Goal: Entertainment & Leisure: Consume media (video, audio)

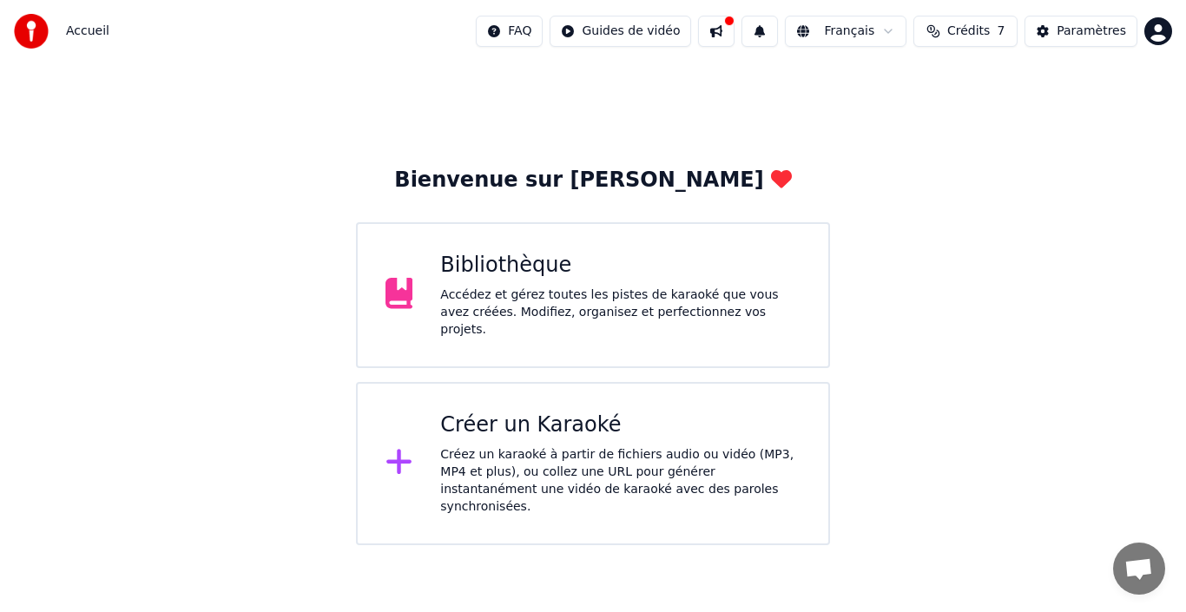
click at [518, 328] on div "Bibliothèque Accédez et gérez toutes les pistes de karaoké que vous avez créées…" at bounding box center [593, 295] width 474 height 146
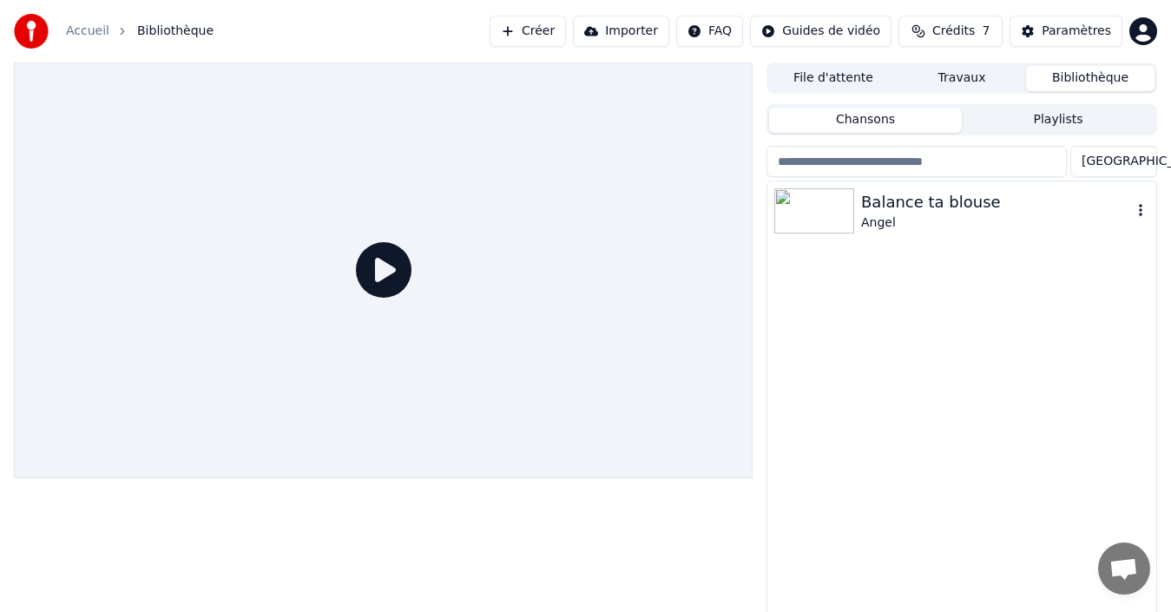
click at [810, 205] on img at bounding box center [814, 210] width 80 height 45
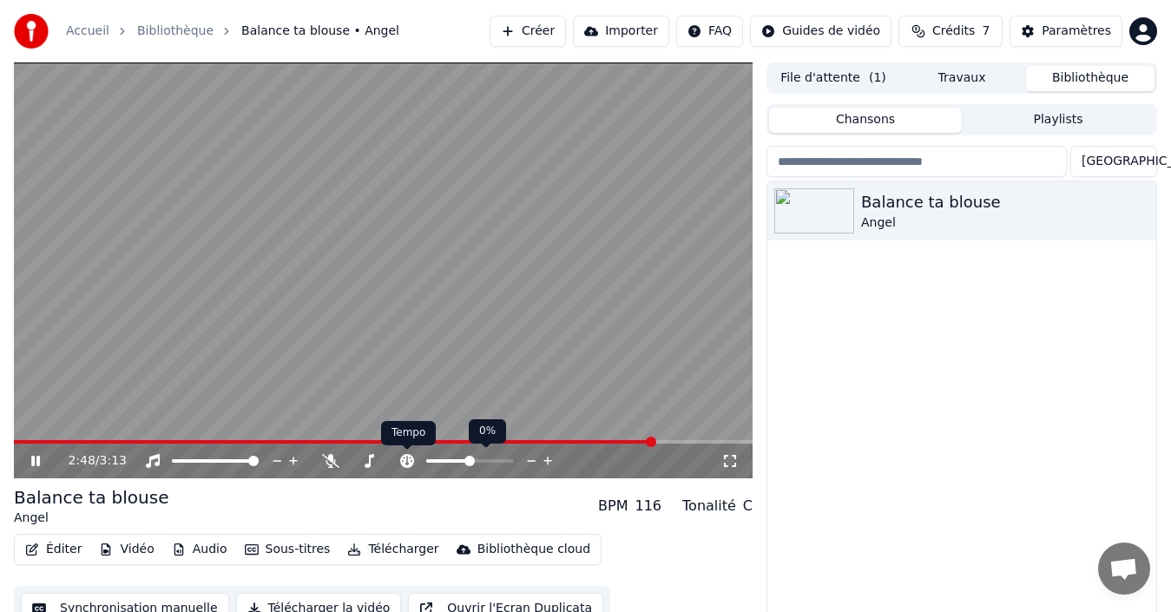
click at [405, 465] on icon at bounding box center [407, 461] width 14 height 14
click at [409, 460] on icon at bounding box center [407, 461] width 14 height 14
click at [467, 459] on span at bounding box center [470, 461] width 10 height 10
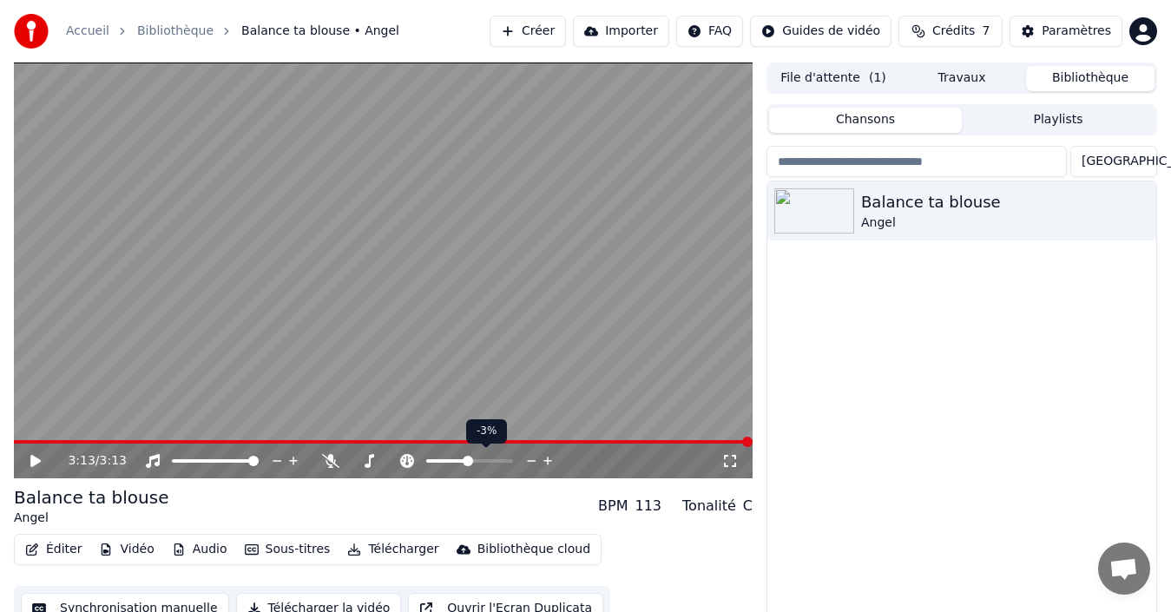
click at [467, 459] on span at bounding box center [468, 461] width 10 height 10
click at [550, 462] on icon at bounding box center [548, 460] width 16 height 17
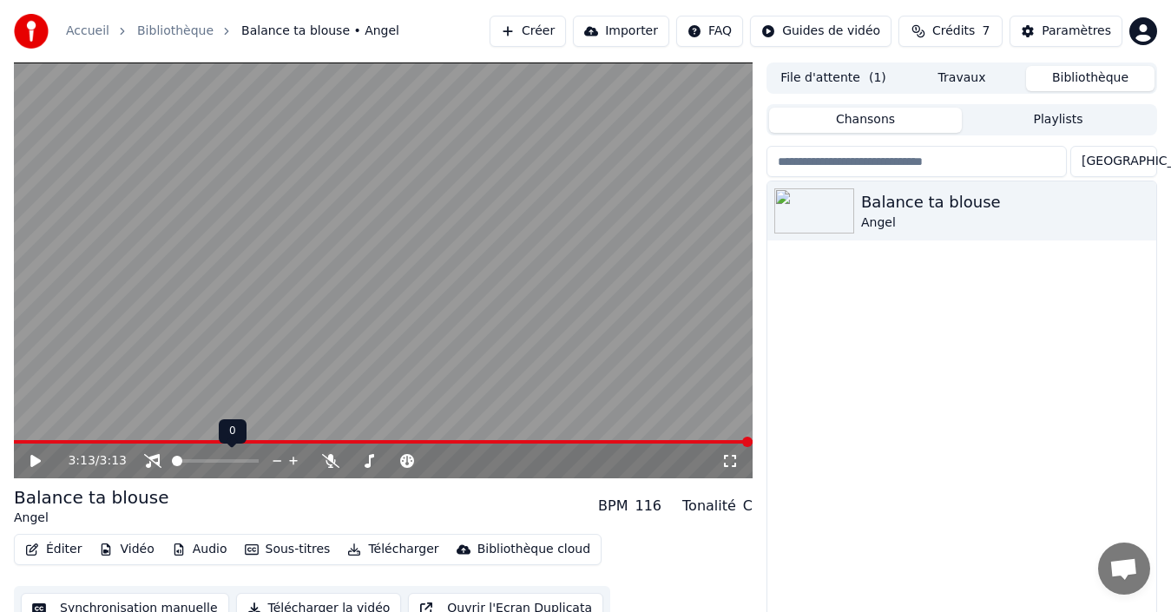
click at [172, 458] on span at bounding box center [177, 461] width 10 height 10
click at [40, 458] on icon at bounding box center [48, 461] width 40 height 14
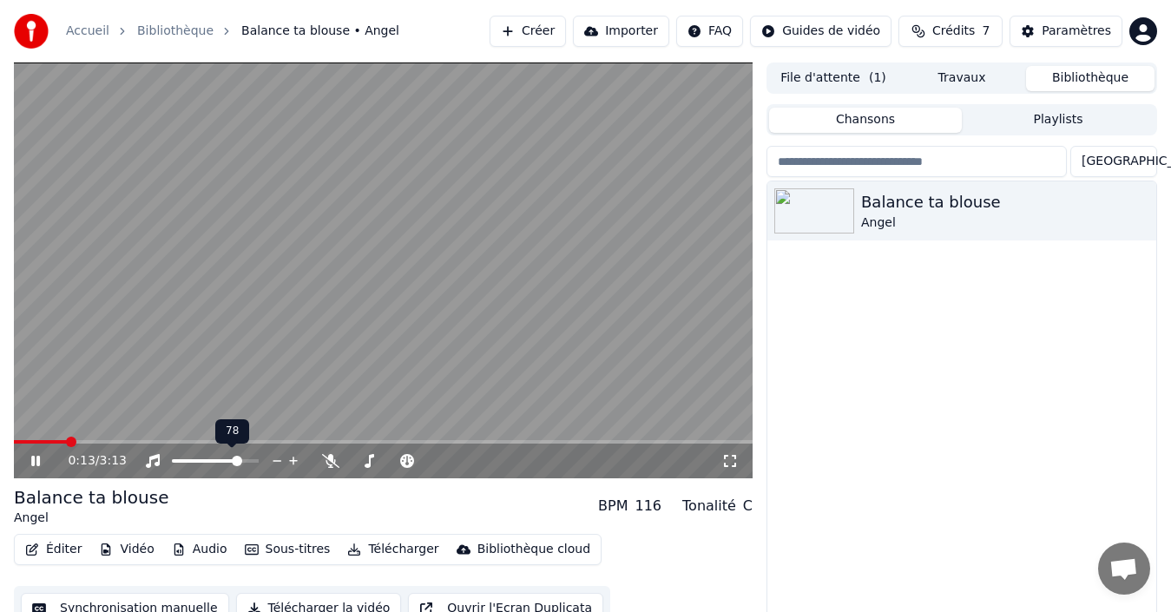
click at [241, 466] on span at bounding box center [237, 461] width 10 height 10
click at [259, 465] on span at bounding box center [253, 461] width 10 height 10
click at [14, 446] on span at bounding box center [19, 442] width 10 height 10
click at [35, 460] on icon at bounding box center [35, 461] width 9 height 10
click at [35, 460] on icon at bounding box center [35, 461] width 10 height 12
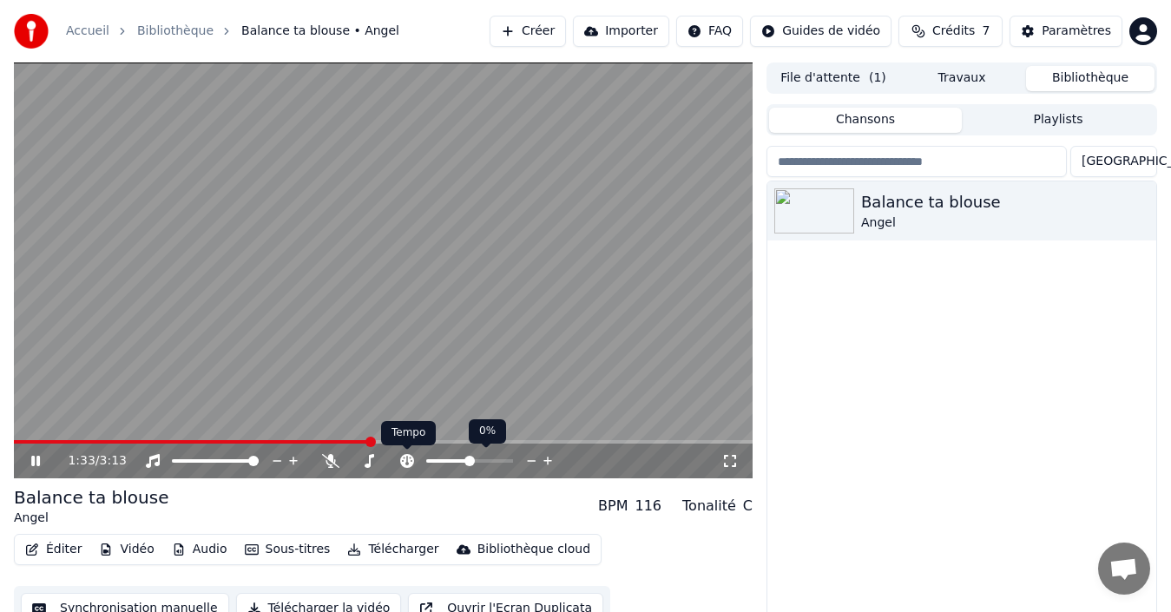
click at [401, 460] on icon at bounding box center [407, 461] width 14 height 14
click at [544, 385] on video at bounding box center [383, 271] width 739 height 416
click at [405, 462] on icon at bounding box center [407, 461] width 14 height 14
click at [414, 466] on icon at bounding box center [407, 461] width 17 height 14
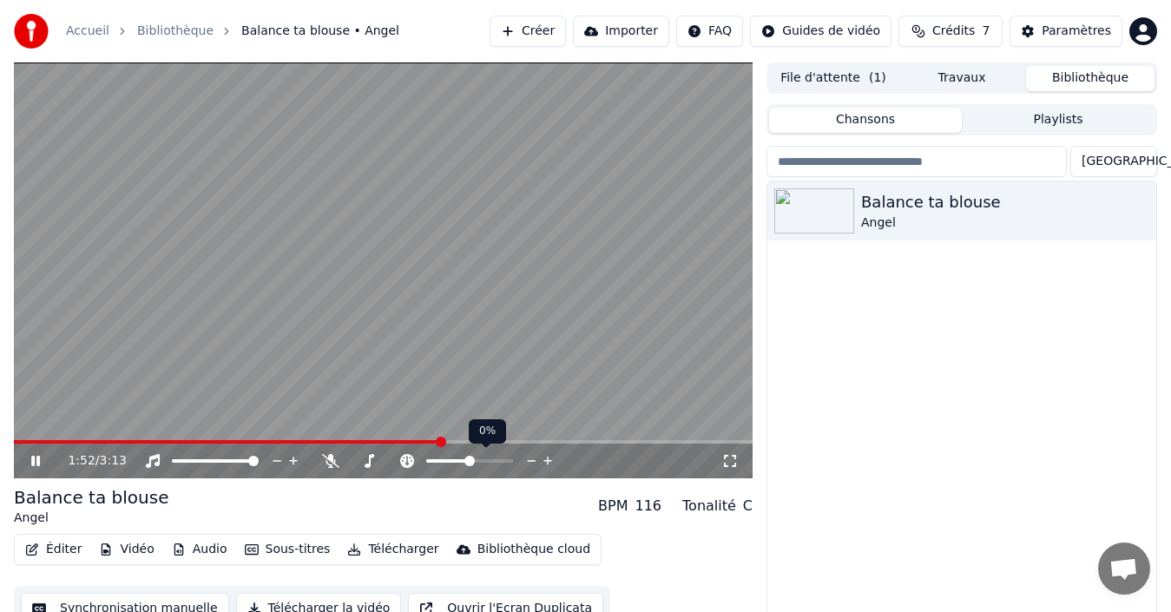
click at [414, 466] on icon at bounding box center [407, 461] width 17 height 14
click at [34, 465] on icon at bounding box center [35, 461] width 9 height 10
click at [139, 551] on button "Vidéo" at bounding box center [126, 549] width 69 height 24
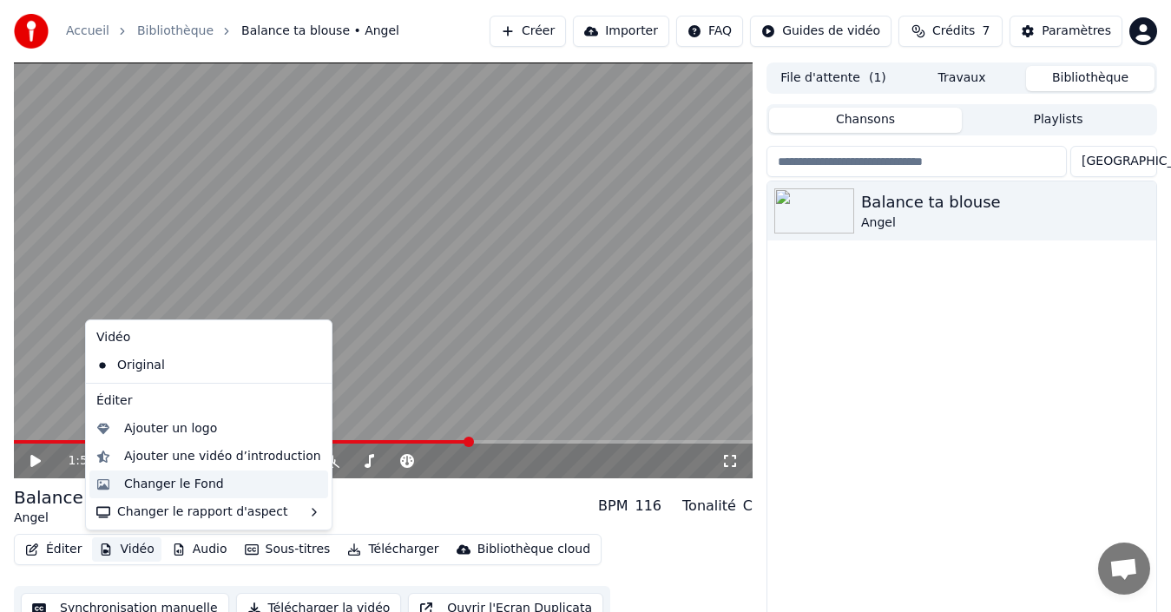
click at [129, 485] on div "Changer le Fond" at bounding box center [174, 484] width 100 height 17
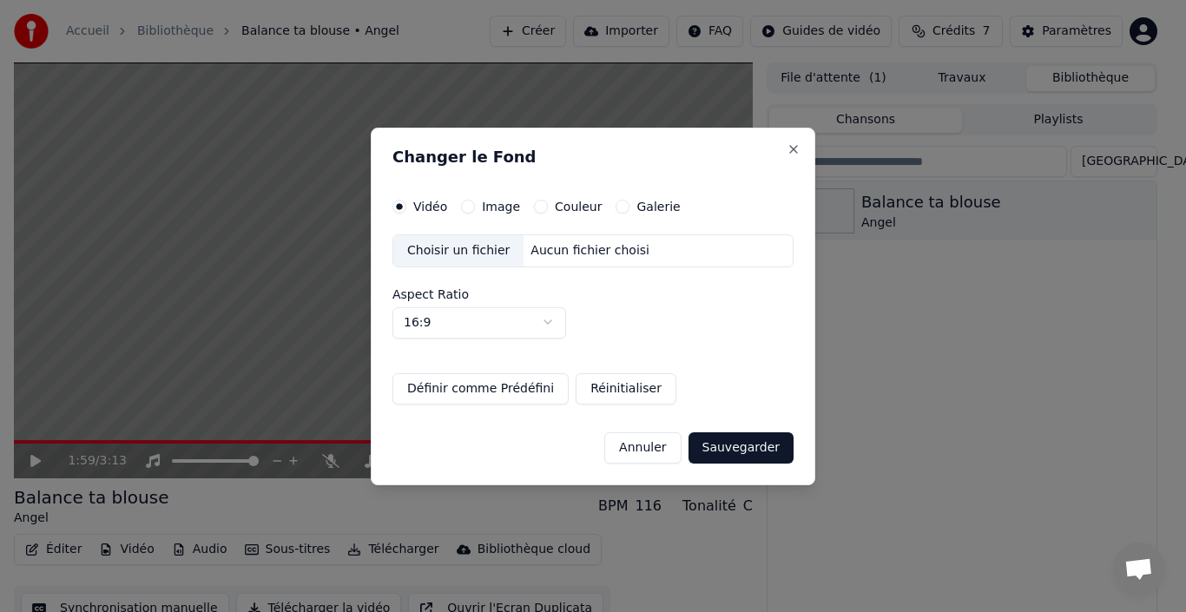
click at [646, 208] on label "Galerie" at bounding box center [657, 207] width 43 height 12
click at [629, 208] on button "Galerie" at bounding box center [623, 207] width 14 height 14
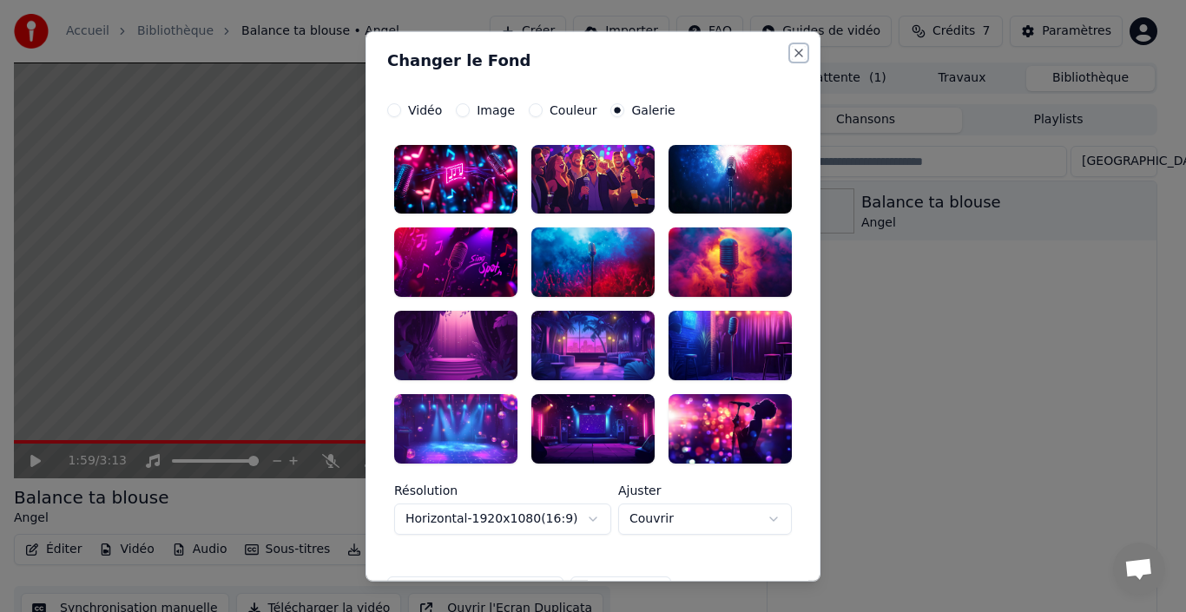
click at [792, 49] on button "Close" at bounding box center [799, 52] width 14 height 14
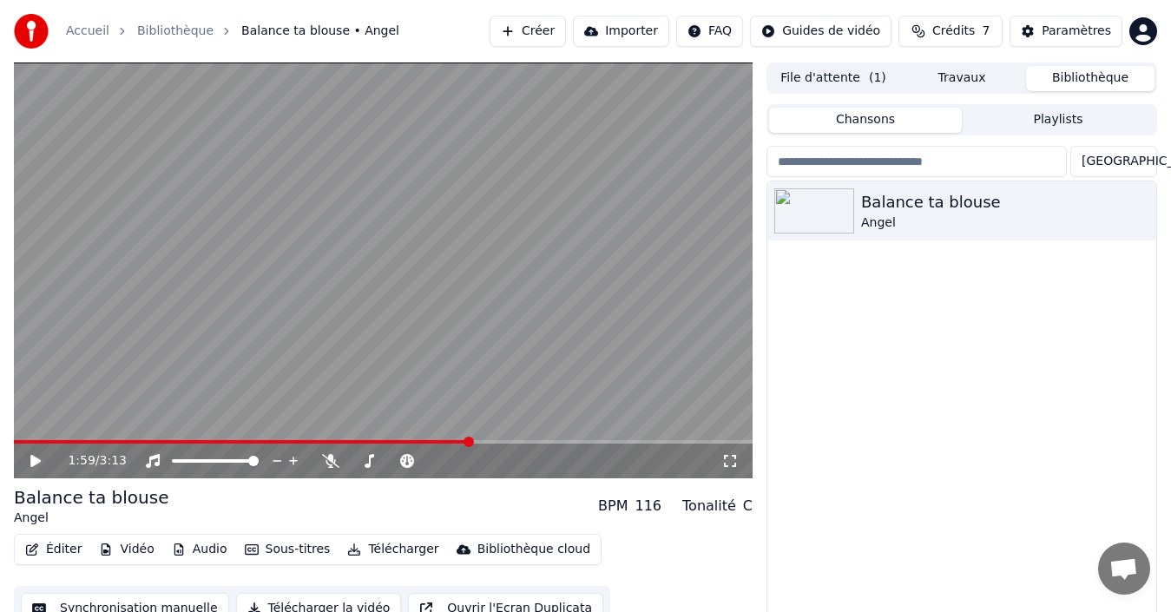
click at [202, 557] on button "Audio" at bounding box center [199, 549] width 69 height 24
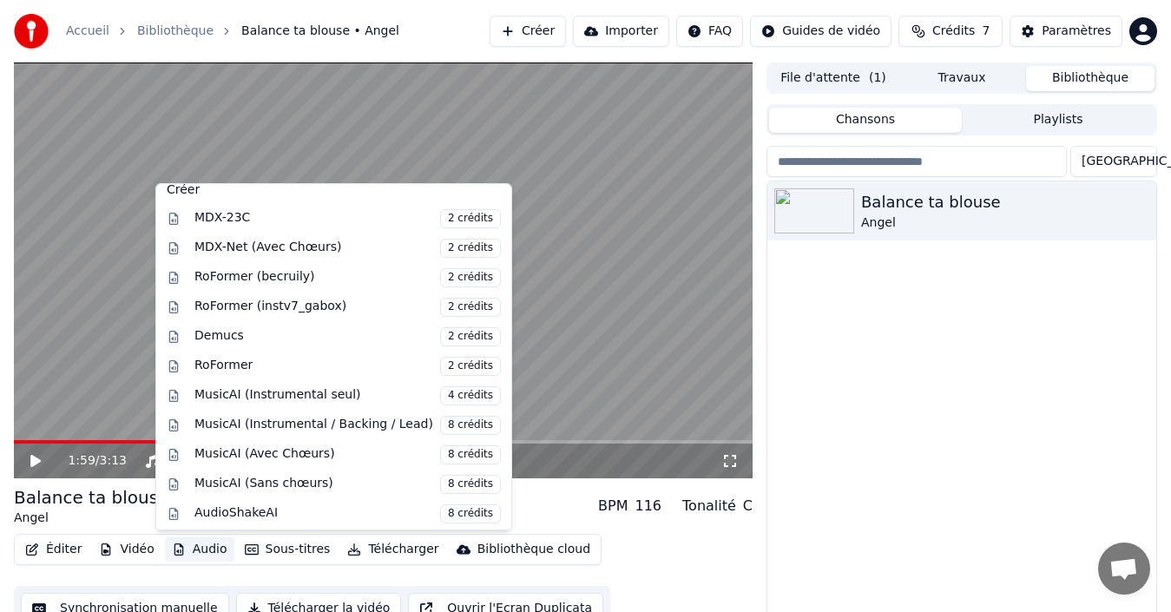
scroll to position [176, 0]
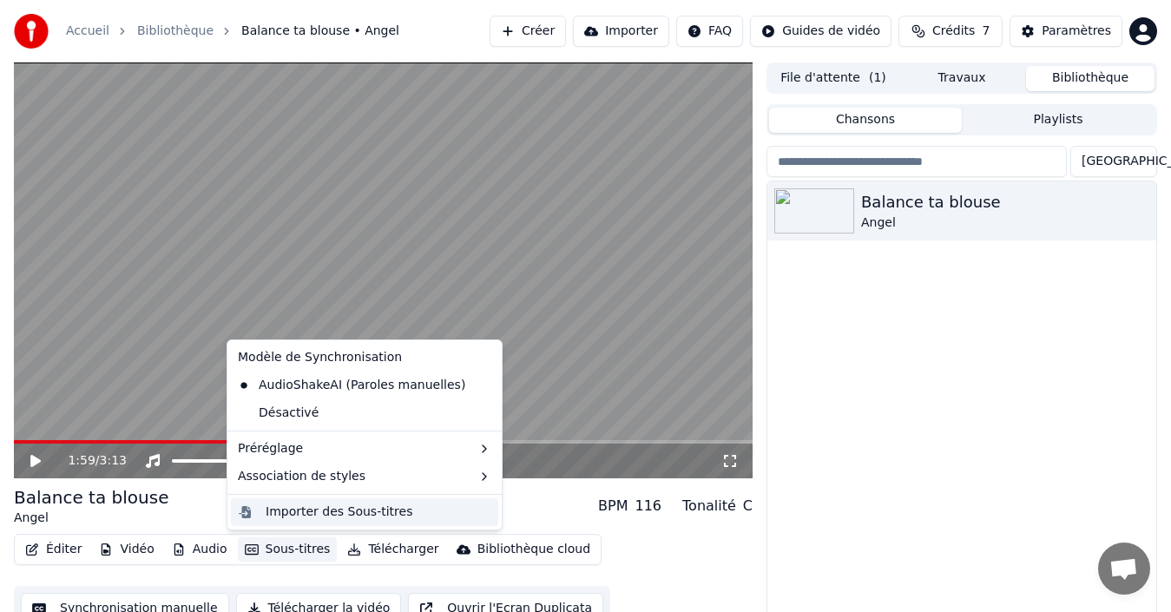
click at [273, 509] on div "Importer des Sous-titres" at bounding box center [339, 512] width 147 height 17
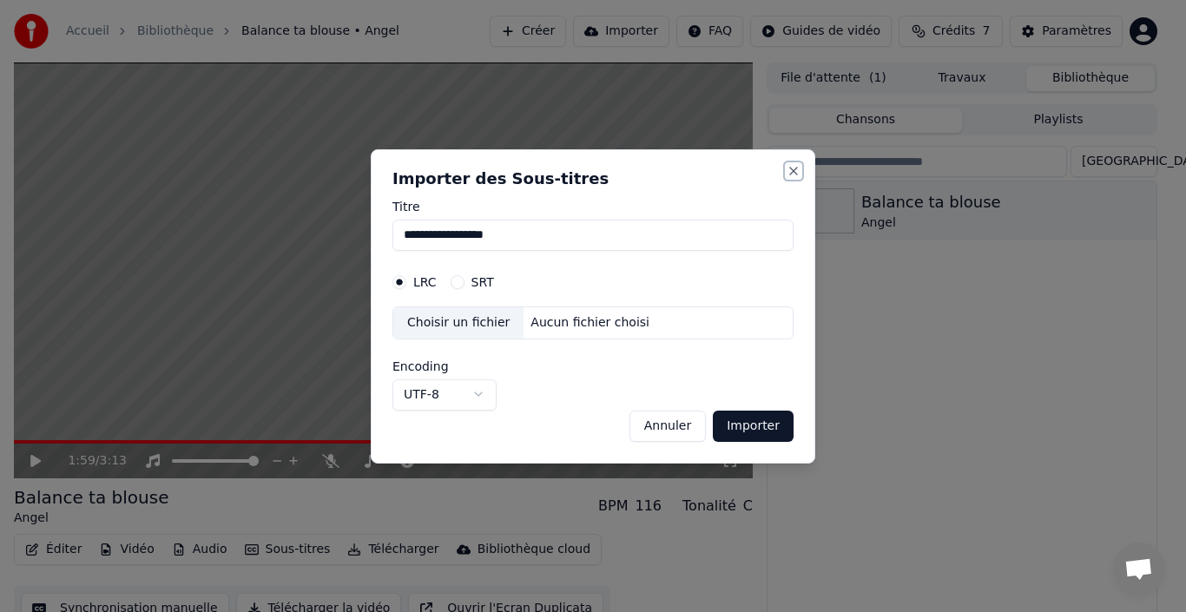
click at [794, 172] on button "Close" at bounding box center [794, 171] width 14 height 14
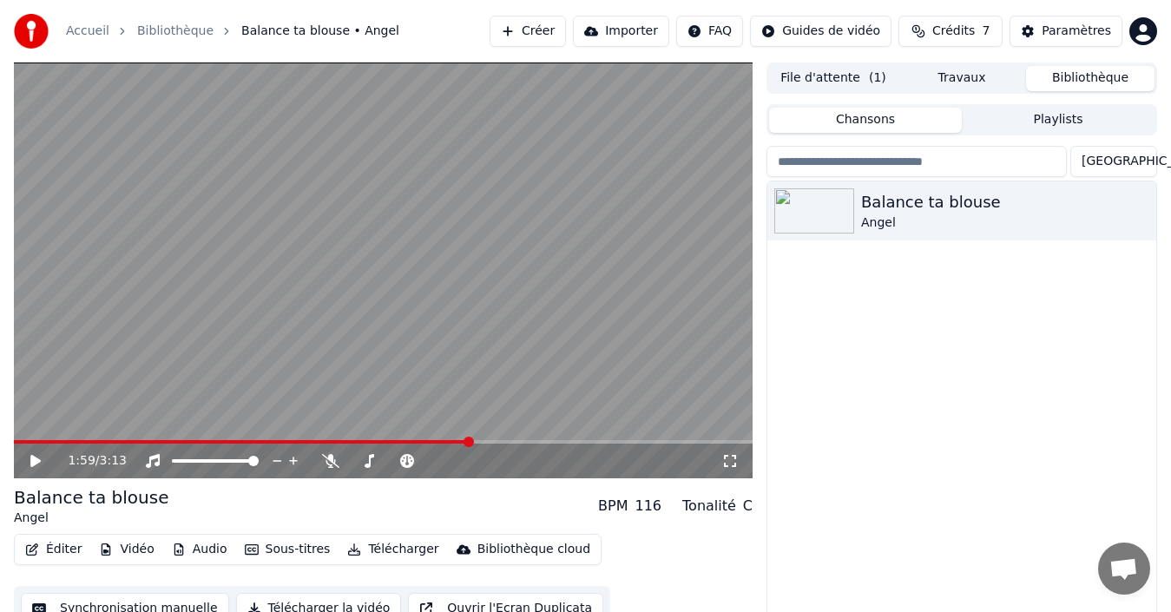
click at [310, 549] on button "Sous-titres" at bounding box center [288, 549] width 100 height 24
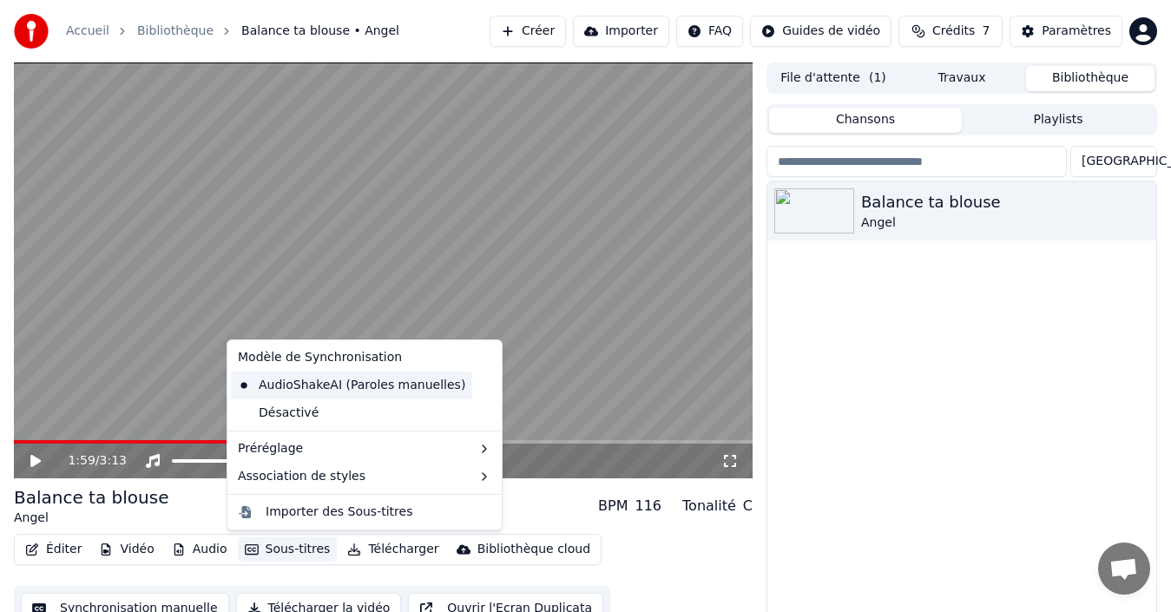
click at [282, 389] on div "AudioShakeAI (Paroles manuelles)" at bounding box center [351, 386] width 241 height 28
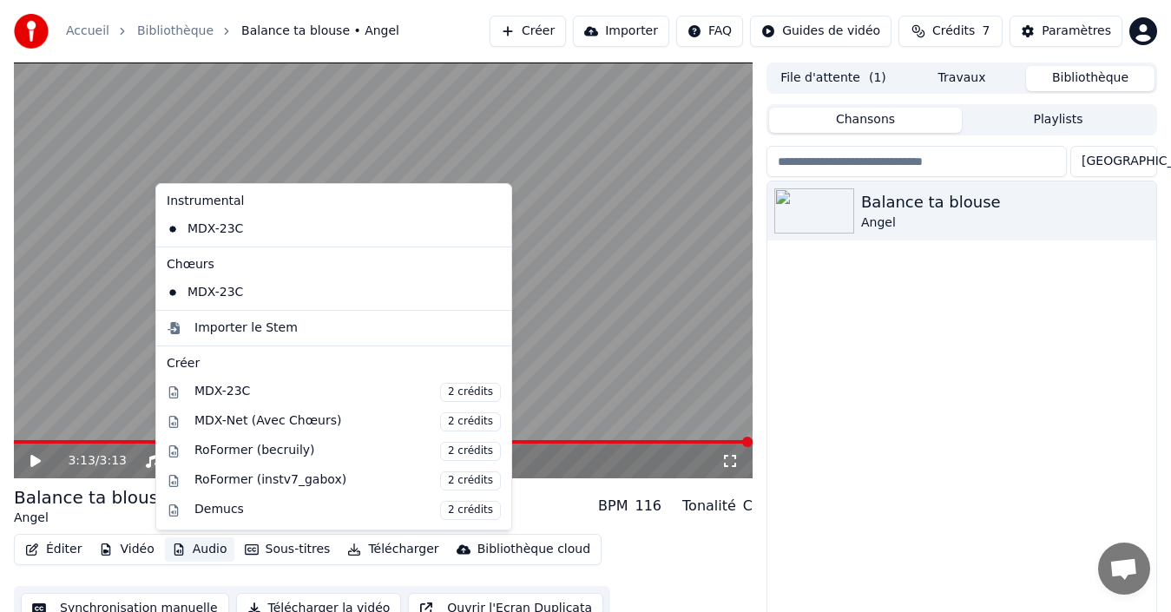
click at [201, 551] on button "Audio" at bounding box center [199, 549] width 69 height 24
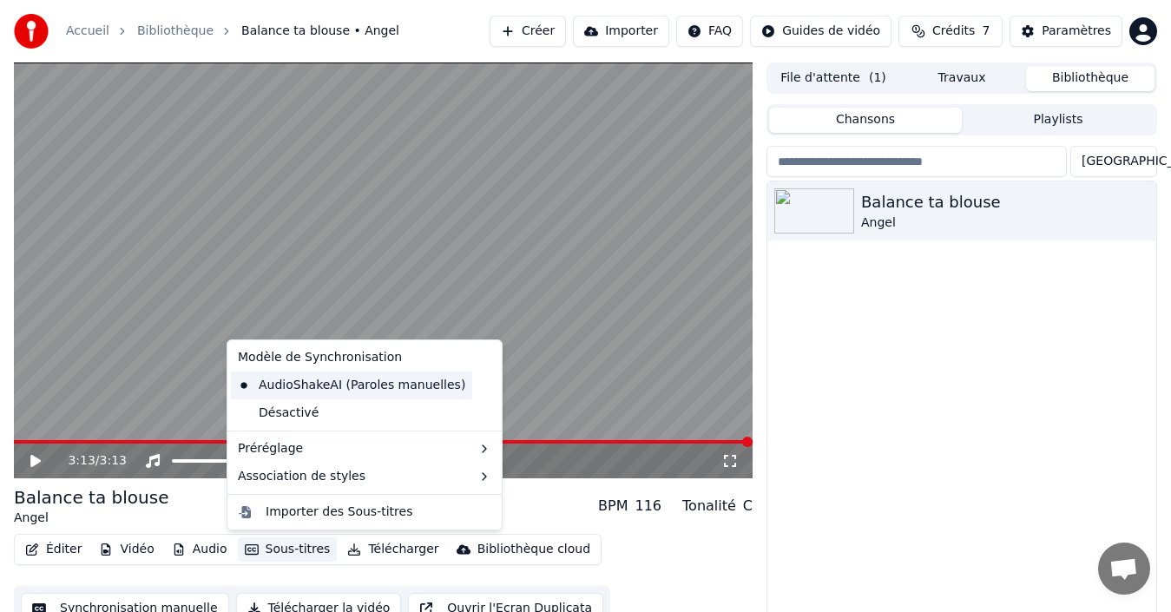
click at [268, 386] on div "AudioShakeAI (Paroles manuelles)" at bounding box center [351, 386] width 241 height 28
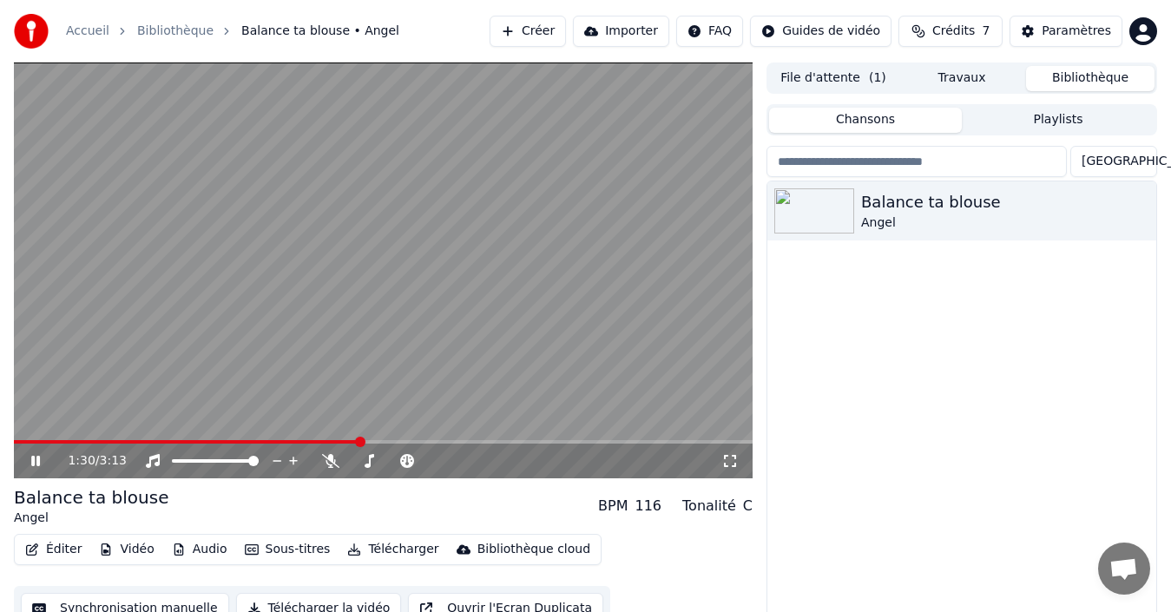
click at [268, 386] on video at bounding box center [383, 271] width 739 height 416
click at [470, 227] on video at bounding box center [383, 271] width 739 height 416
click at [467, 235] on video at bounding box center [383, 271] width 739 height 416
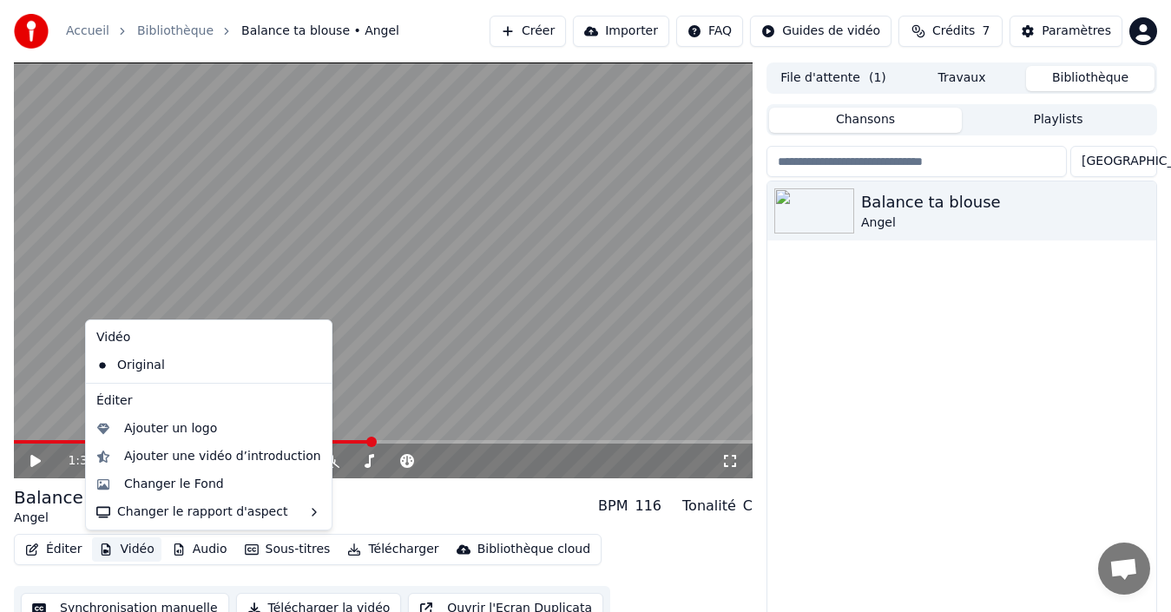
click at [110, 544] on button "Vidéo" at bounding box center [126, 549] width 69 height 24
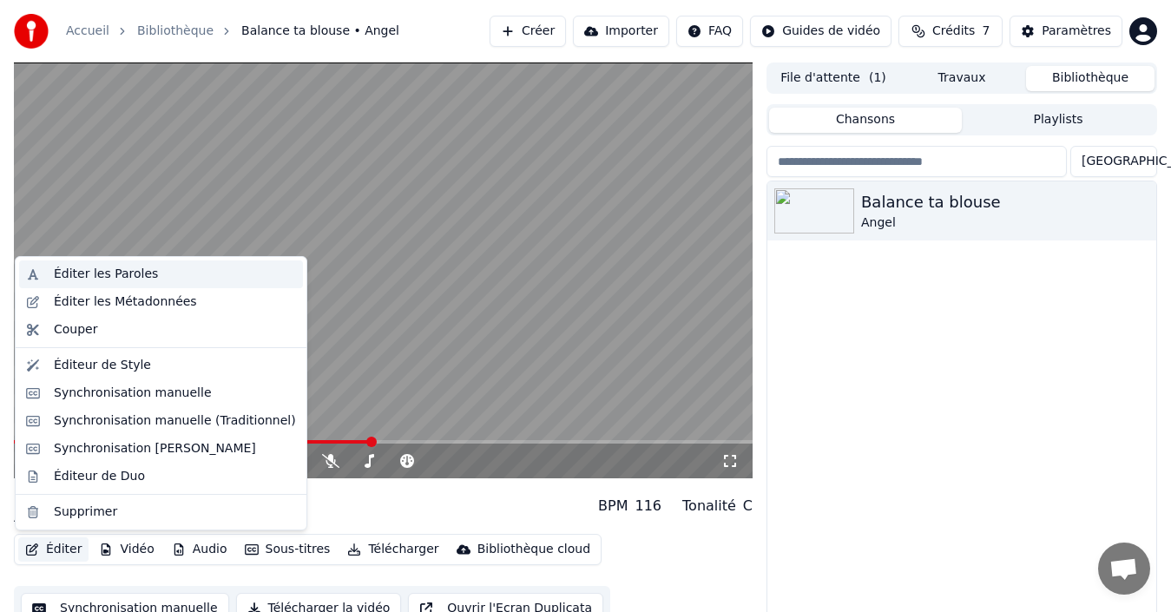
click at [83, 275] on div "Éditer les Paroles" at bounding box center [106, 274] width 104 height 17
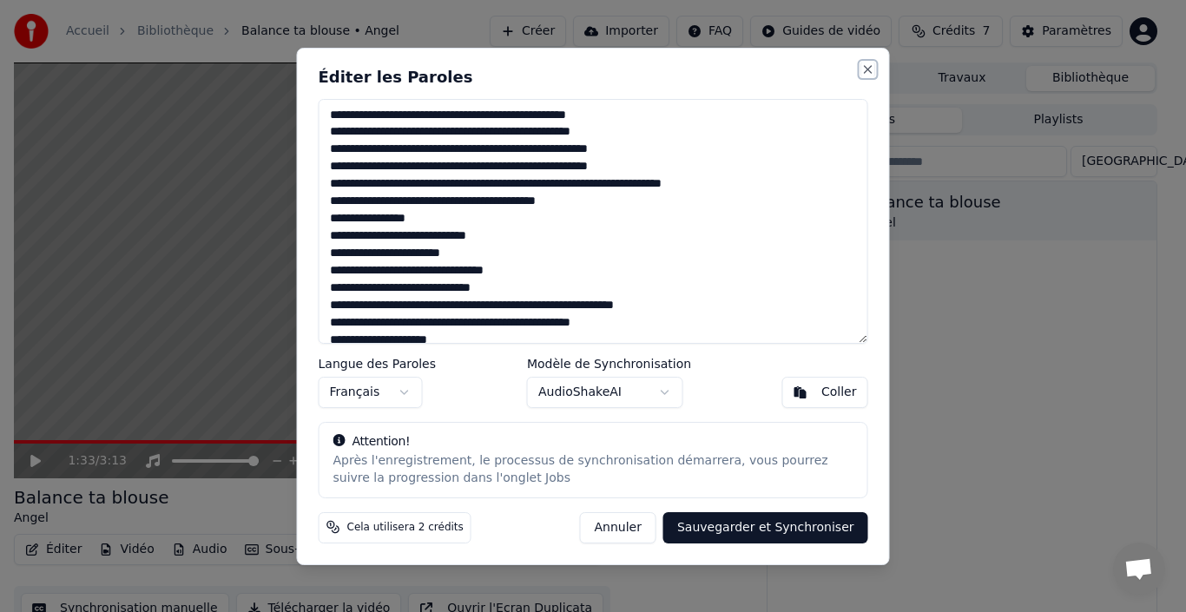
click at [864, 74] on button "Close" at bounding box center [868, 70] width 14 height 14
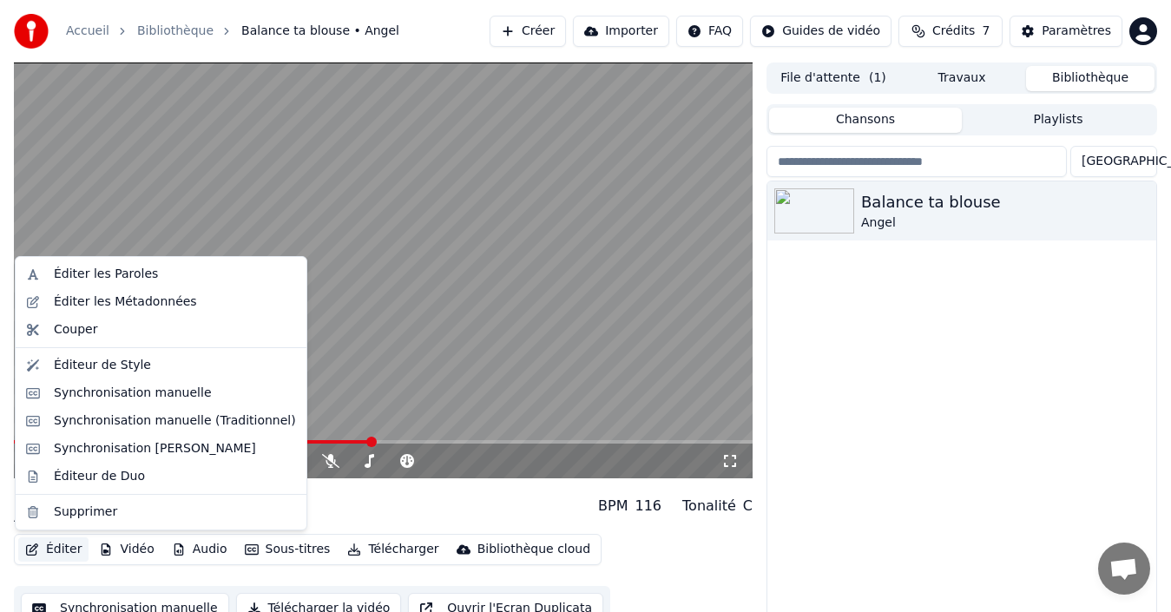
click at [73, 552] on button "Éditer" at bounding box center [53, 549] width 70 height 24
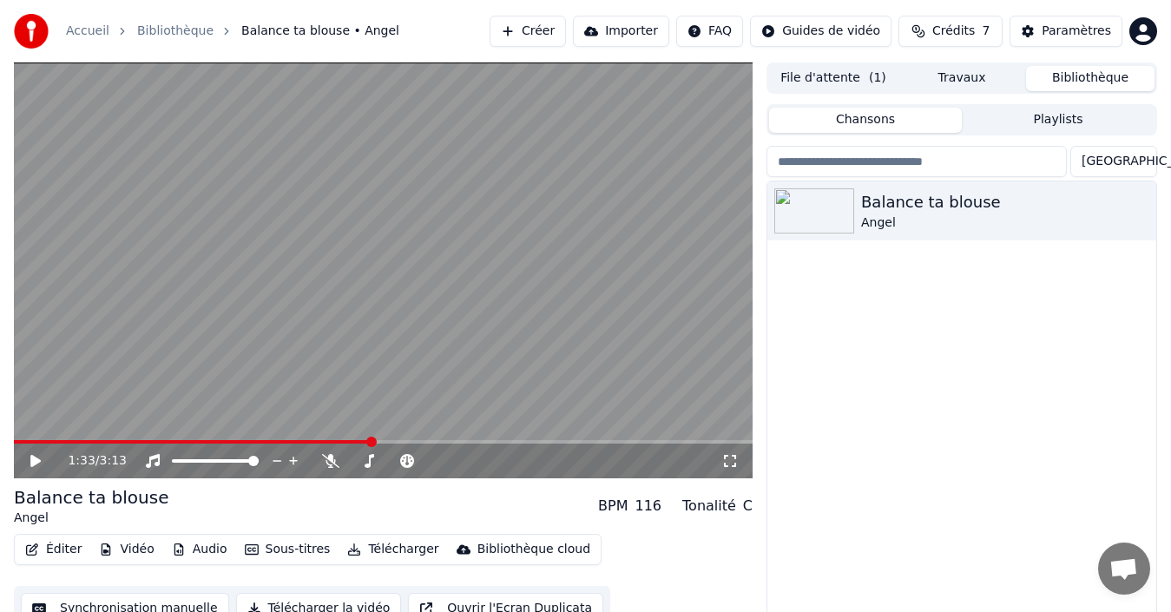
click at [854, 501] on div "Balance ta blouse Angel" at bounding box center [962, 410] width 389 height 458
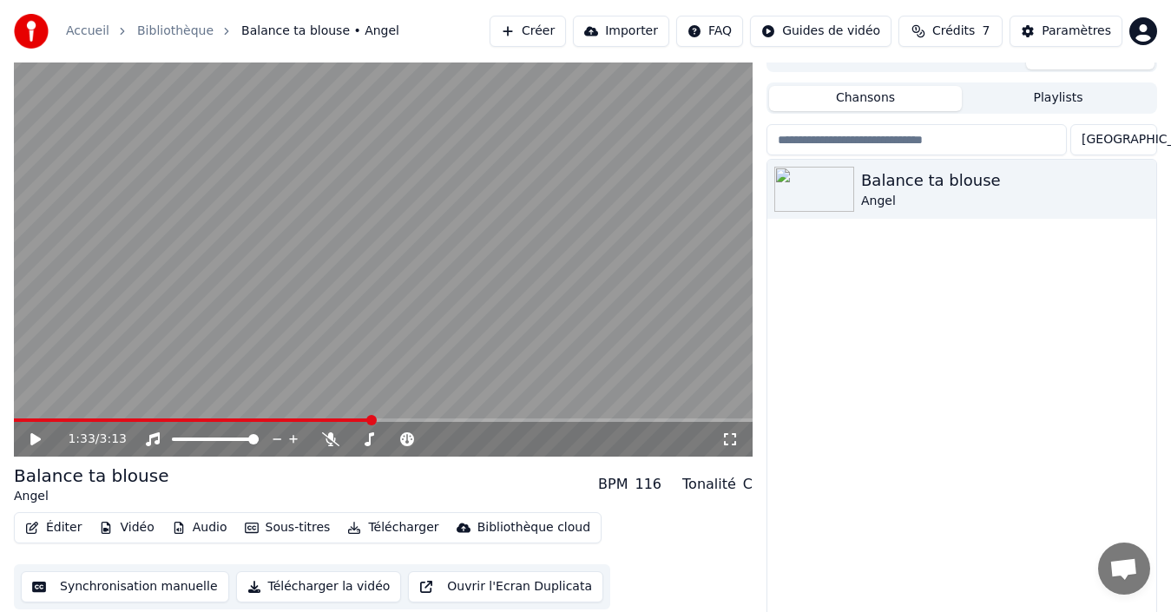
scroll to position [28, 0]
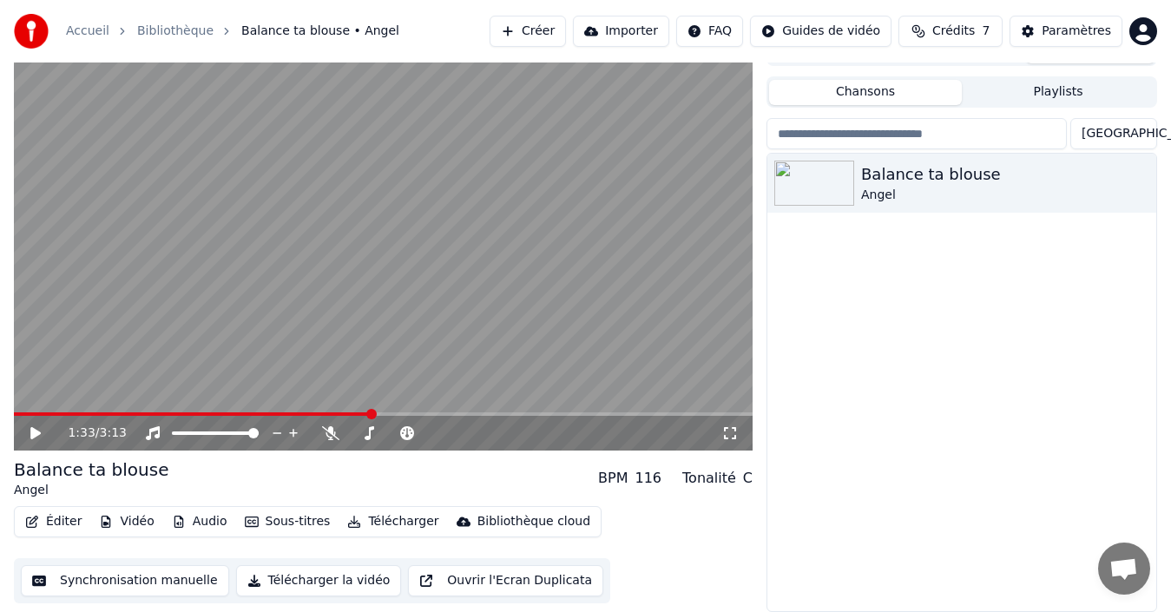
click at [789, 32] on html "Accueil Bibliothèque Balance ta blouse • [PERSON_NAME] Importer FAQ Guides de v…" at bounding box center [585, 278] width 1171 height 612
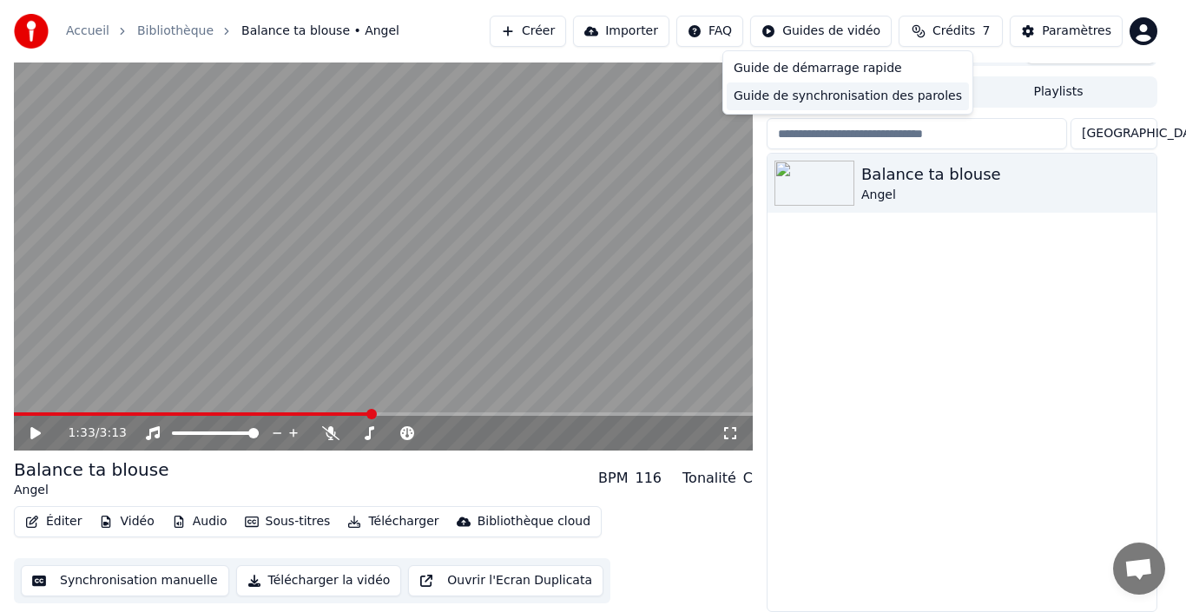
click at [788, 94] on div "Guide de synchronisation des paroles" at bounding box center [848, 96] width 242 height 28
